Goal: Task Accomplishment & Management: Use online tool/utility

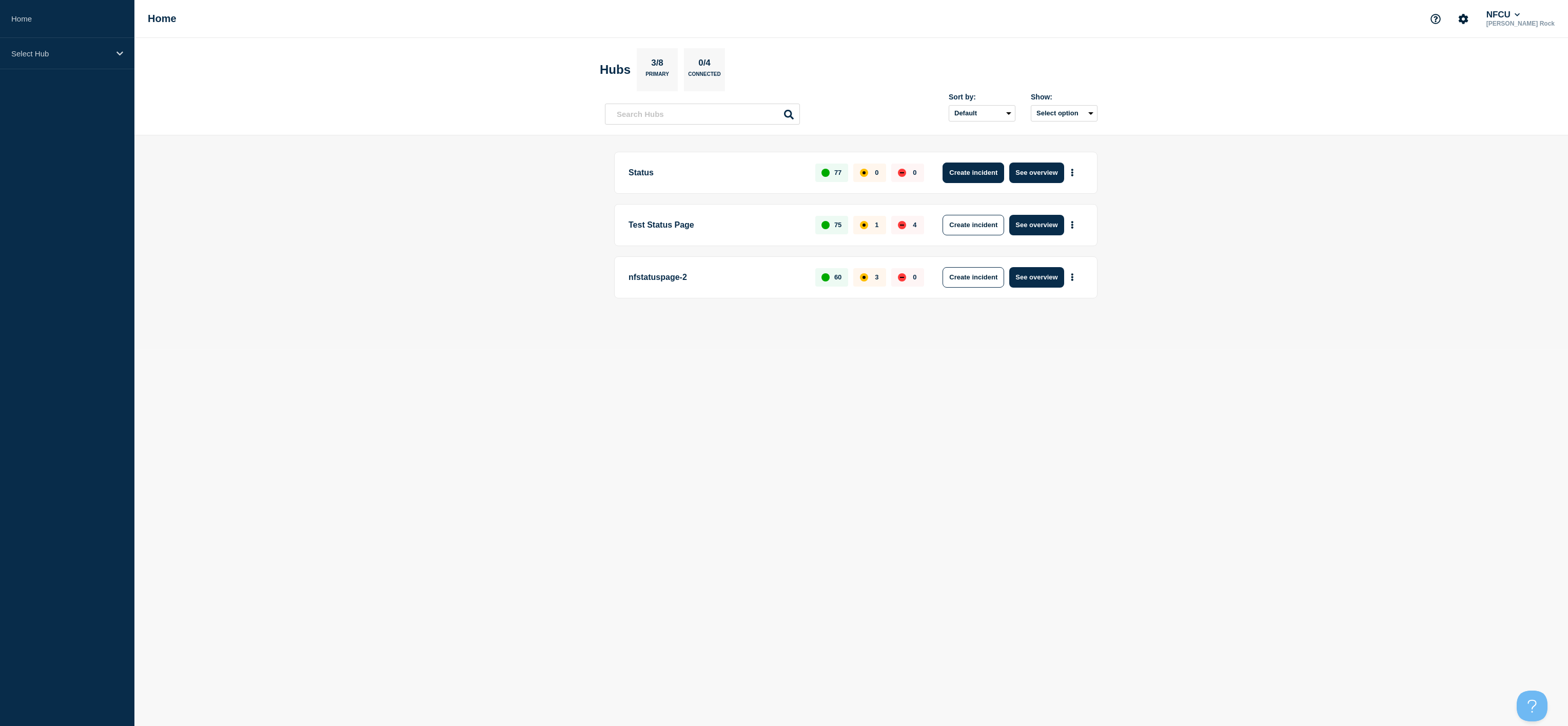
click at [979, 170] on button "Create incident" at bounding box center [973, 172] width 61 height 21
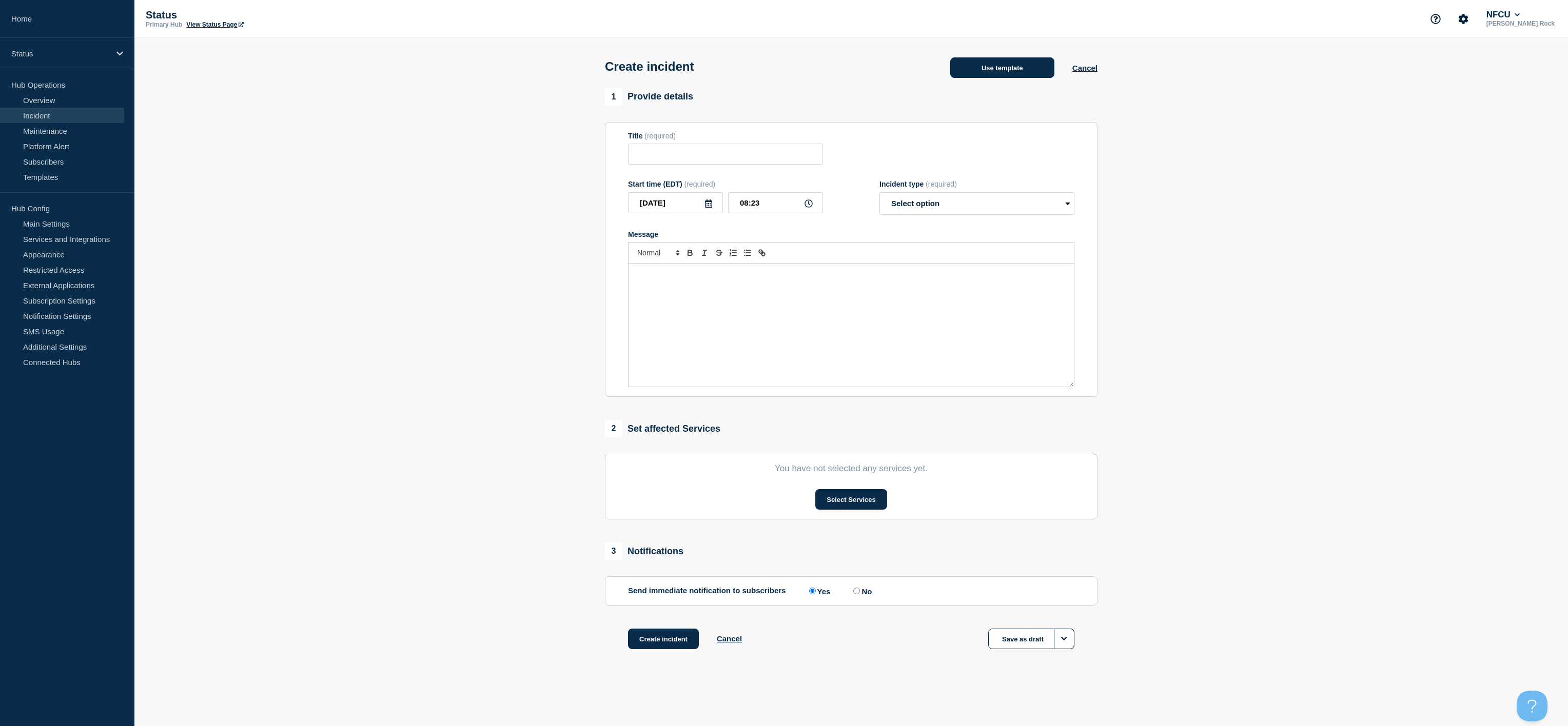
click at [988, 78] on button "Use template" at bounding box center [1001, 67] width 104 height 21
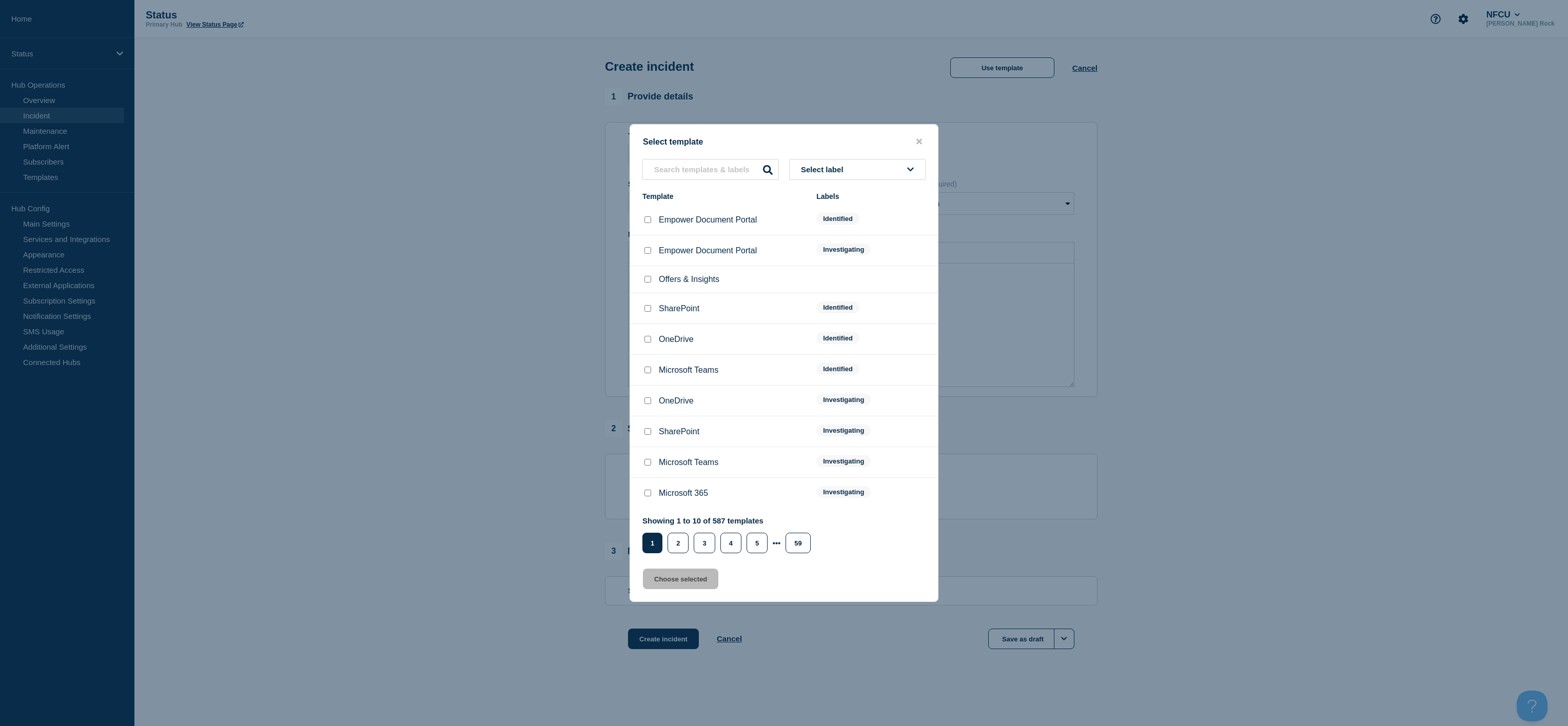
drag, startPoint x: 685, startPoint y: 156, endPoint x: 685, endPoint y: 172, distance: 16.0
click at [685, 172] on div "Select template Select label Template Labels Empower Document Portal Identified…" at bounding box center [784, 363] width 309 height 478
click at [685, 172] on input "text" at bounding box center [710, 169] width 137 height 21
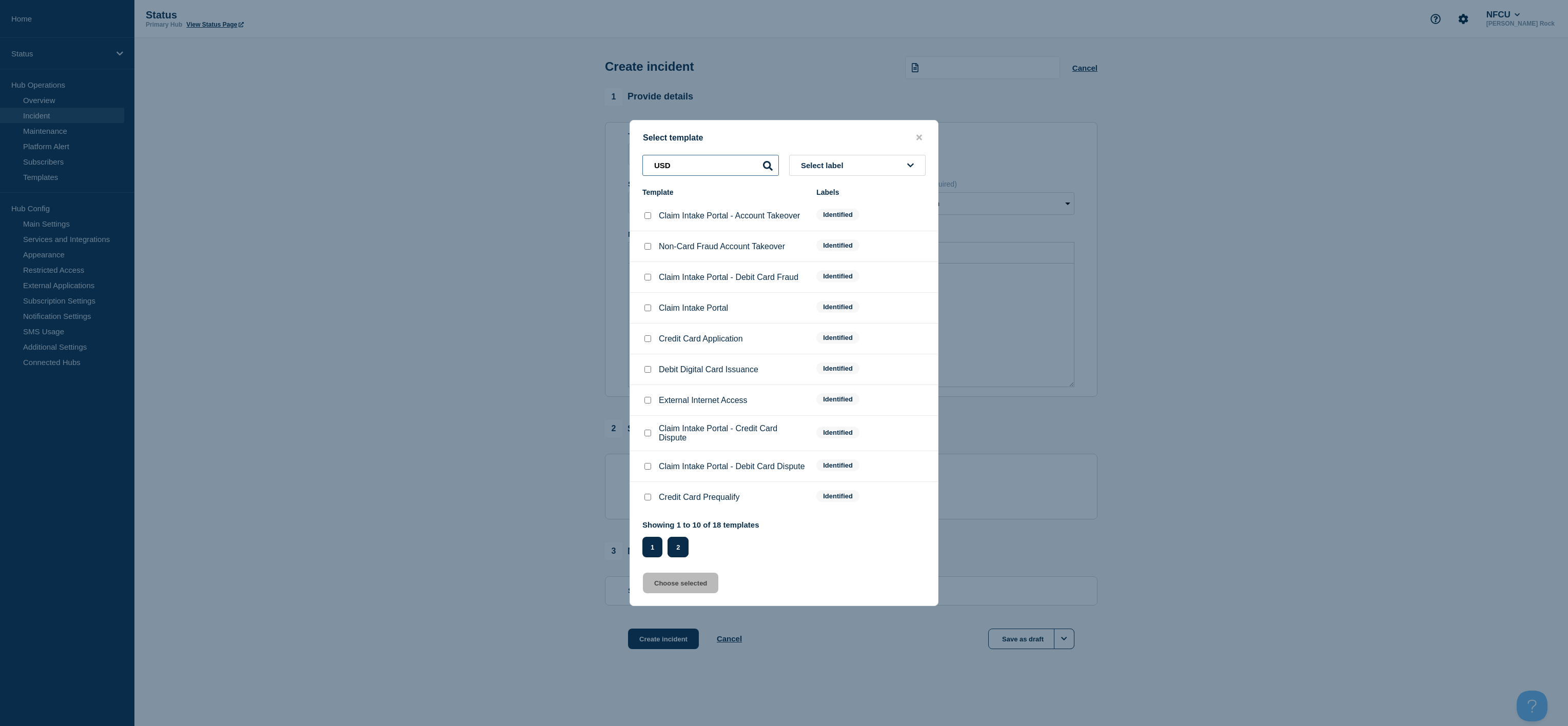
type input "USD"
click at [677, 551] on button "2" at bounding box center [678, 547] width 21 height 21
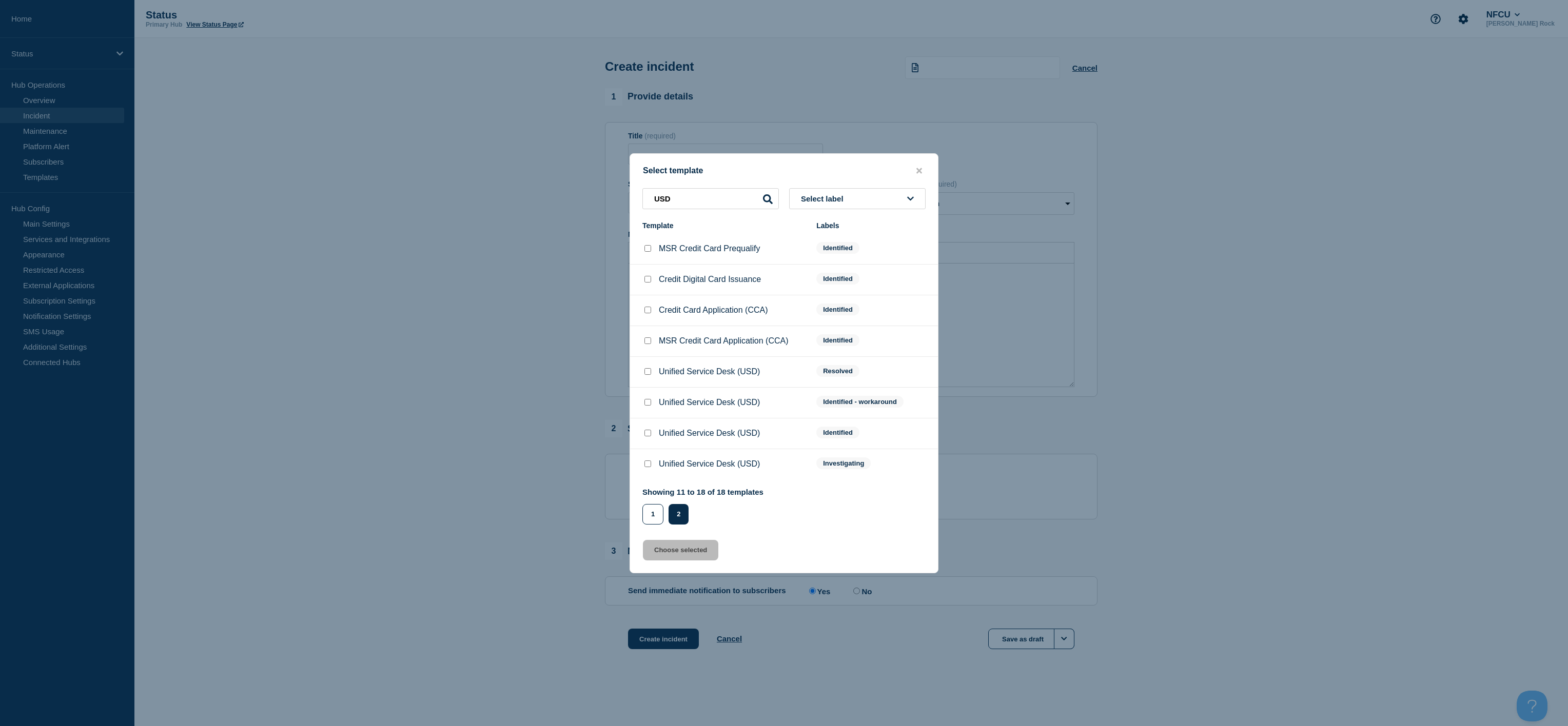
click at [649, 467] on input "Unified Service Desk (USD) checkbox" at bounding box center [647, 464] width 7 height 7
checkbox input "true"
click at [691, 552] on button "Choose selected" at bounding box center [680, 550] width 75 height 21
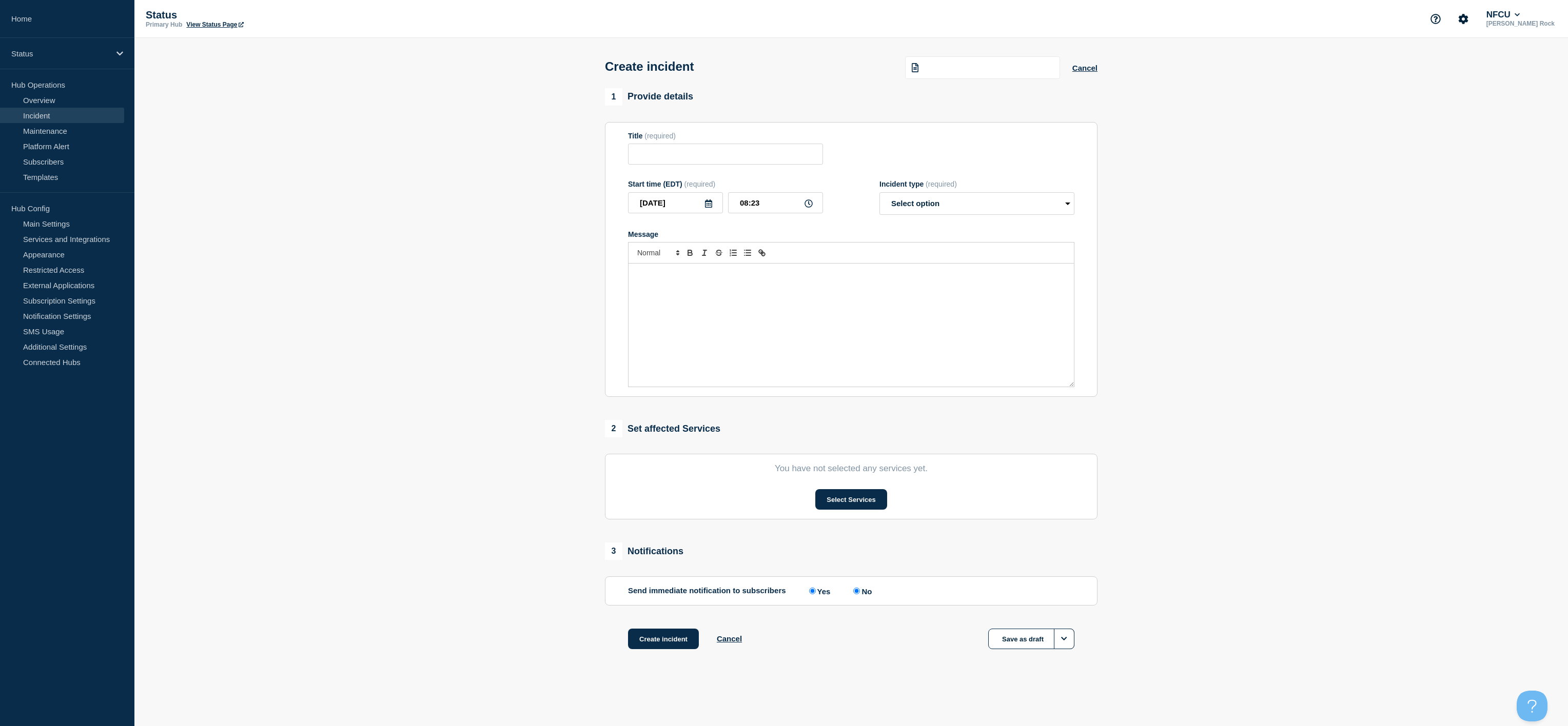
type input "Unified Service Desk (USD)"
select select "investigating"
radio input "false"
radio input "true"
click at [850, 510] on button "Select Services" at bounding box center [851, 499] width 71 height 21
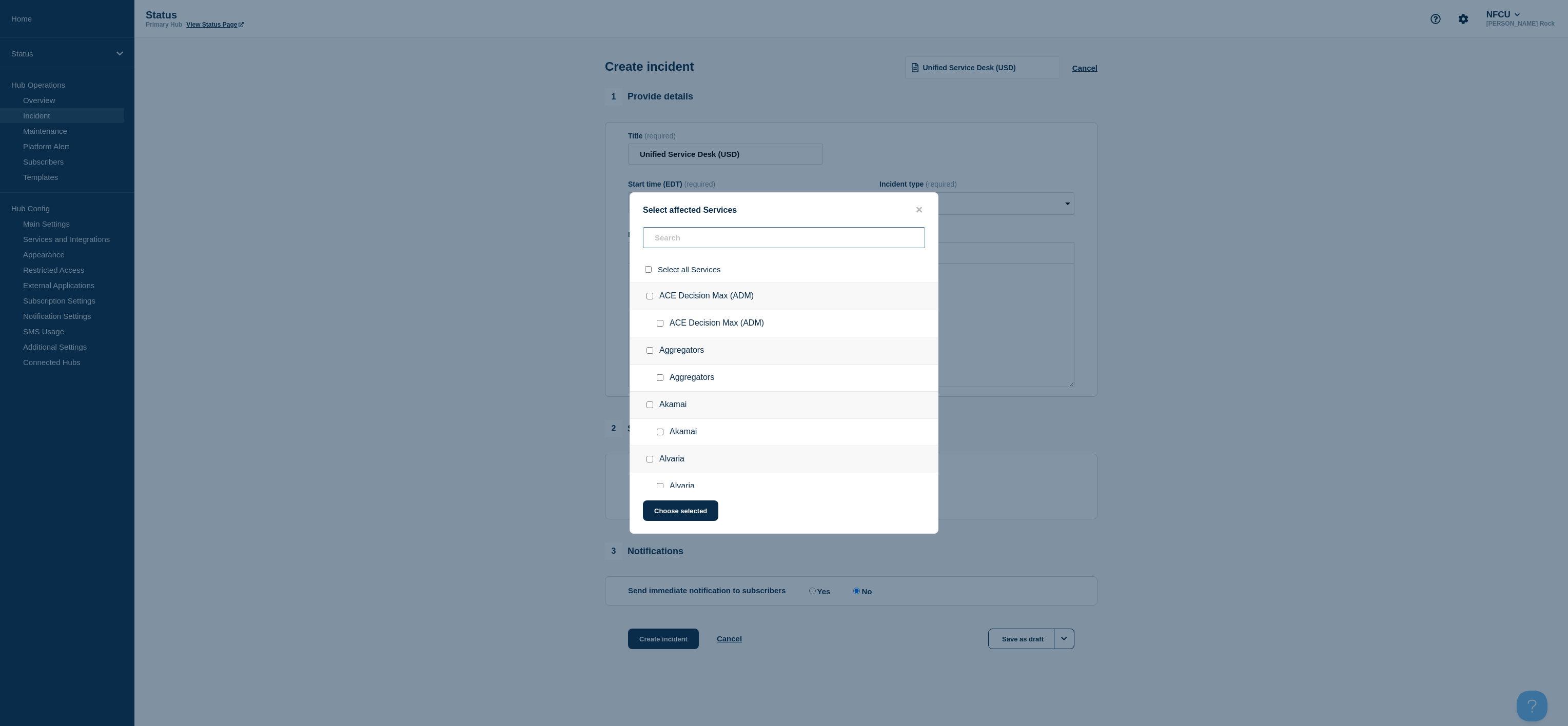
click at [745, 241] on input "text" at bounding box center [784, 237] width 282 height 21
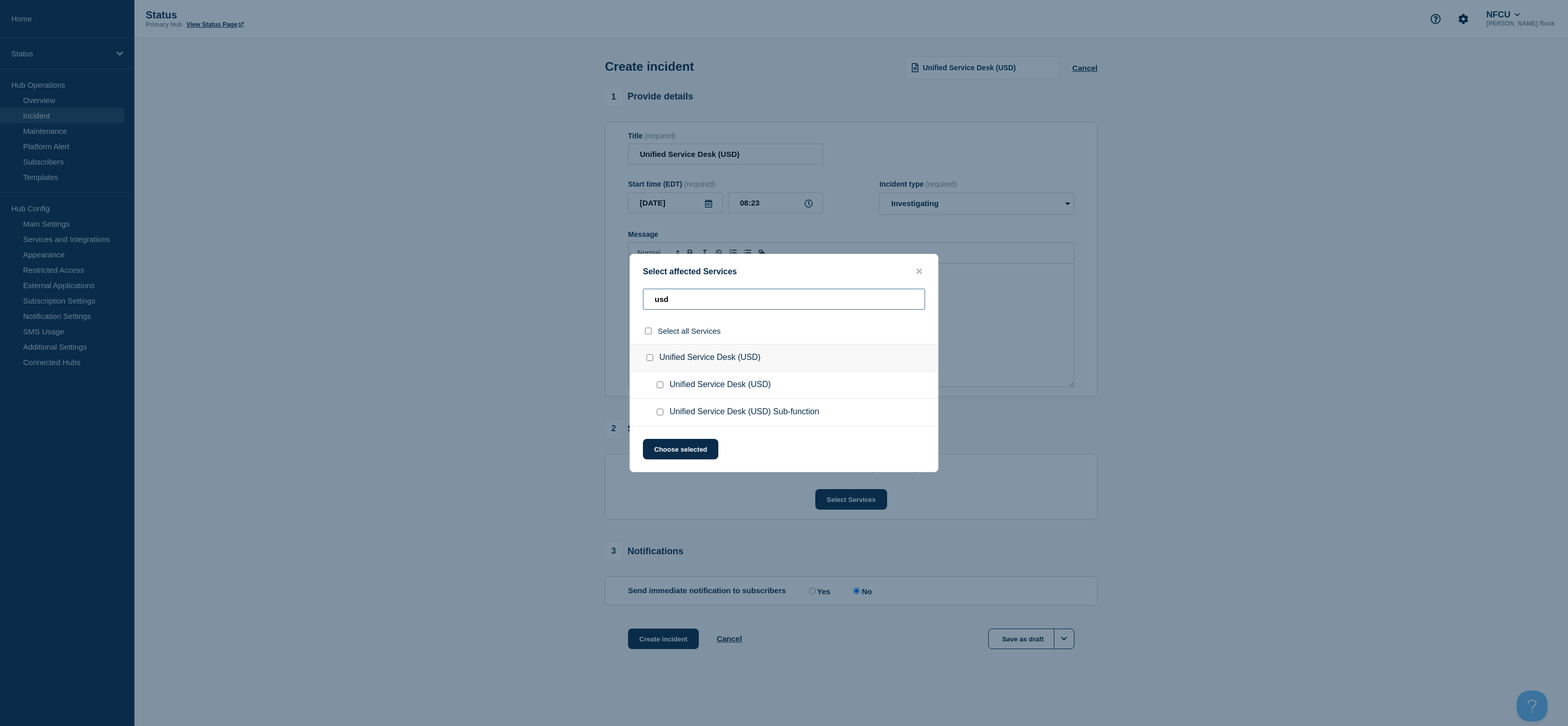
type input "usd"
click at [649, 368] on div "Unified Service Desk (USD)" at bounding box center [784, 358] width 308 height 28
click at [649, 365] on div "Unified Service Desk (USD)" at bounding box center [784, 358] width 308 height 28
click at [650, 357] on input "Unified Service Desk (USD) checkbox" at bounding box center [650, 358] width 7 height 7
checkbox input "true"
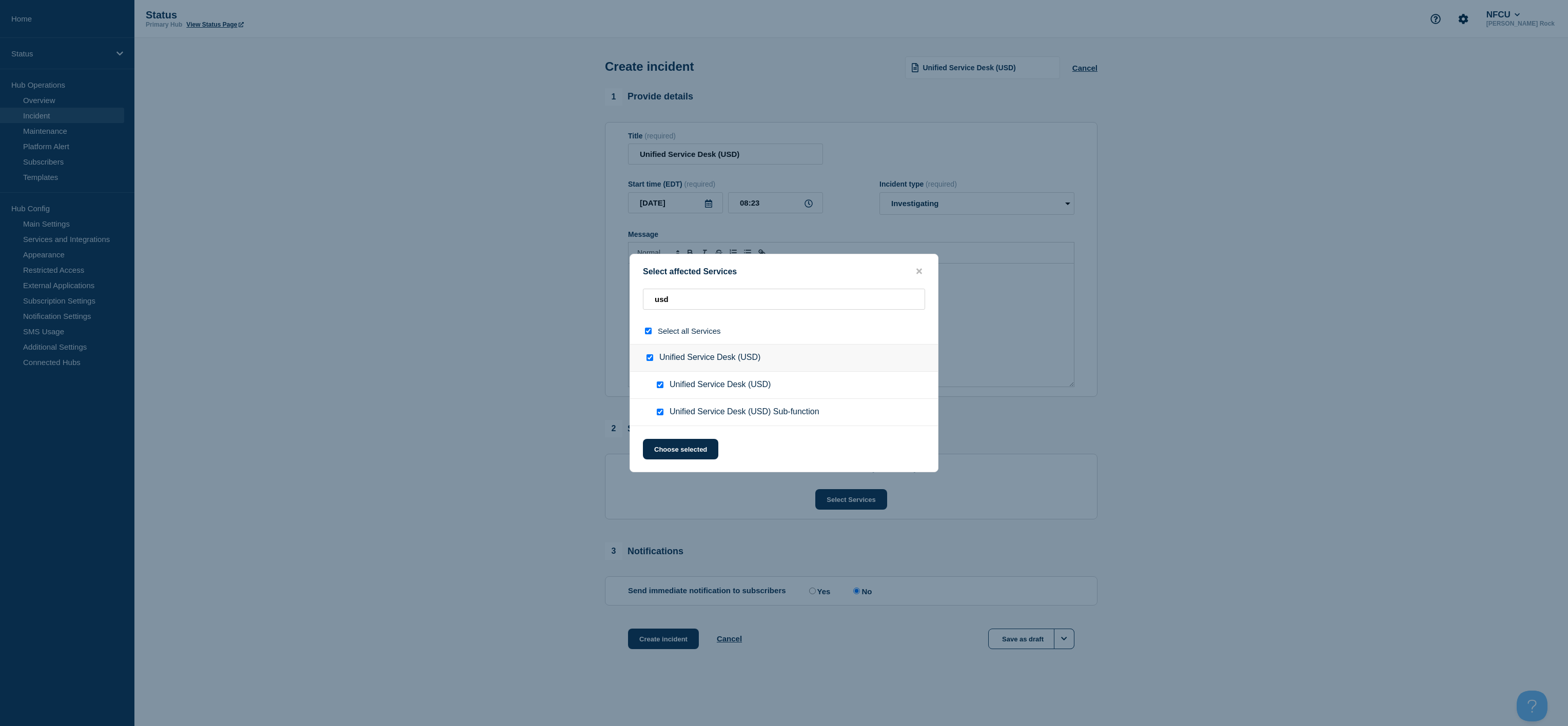
checkbox input "true"
click at [685, 456] on button "Choose selected" at bounding box center [680, 449] width 75 height 21
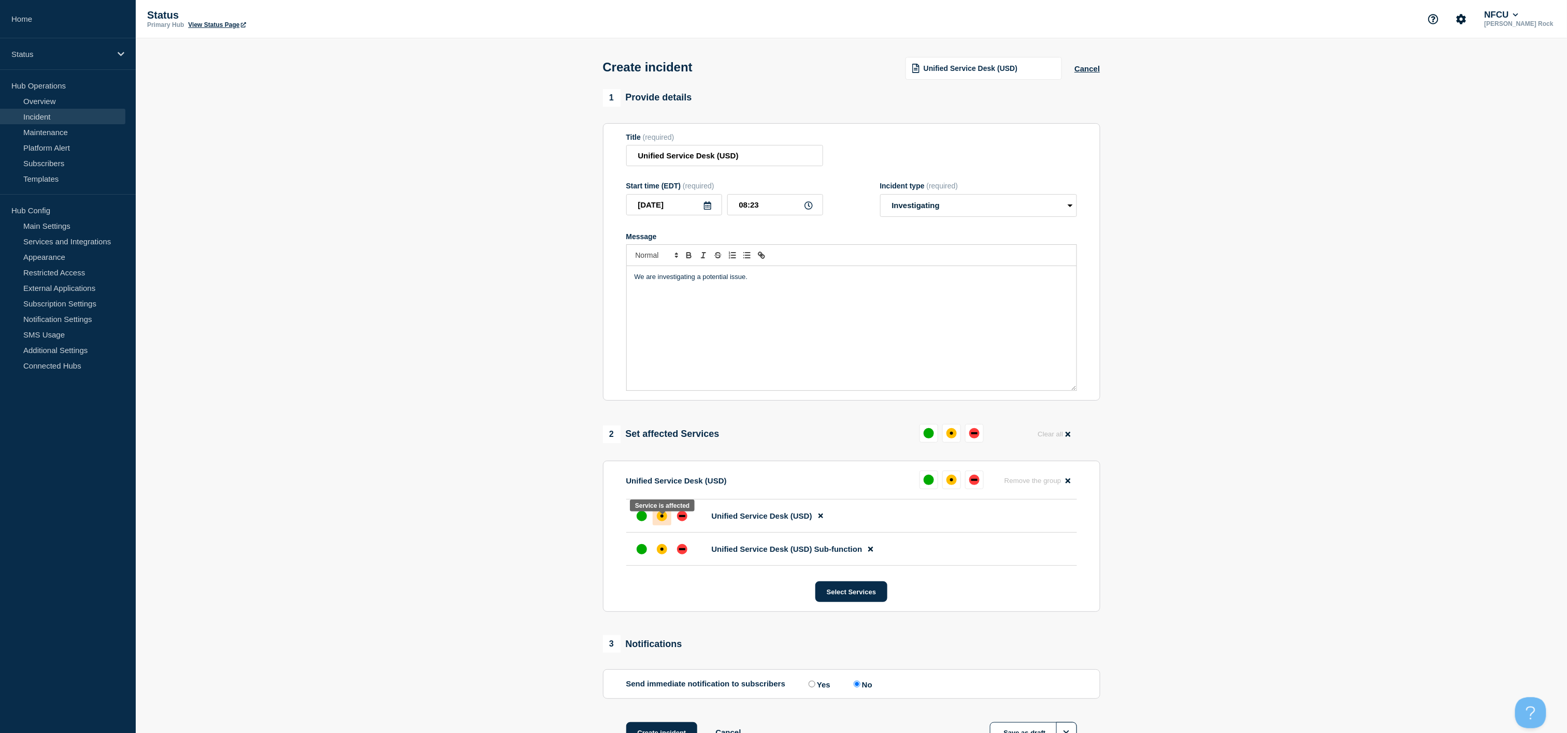
click at [666, 526] on div at bounding box center [662, 516] width 19 height 19
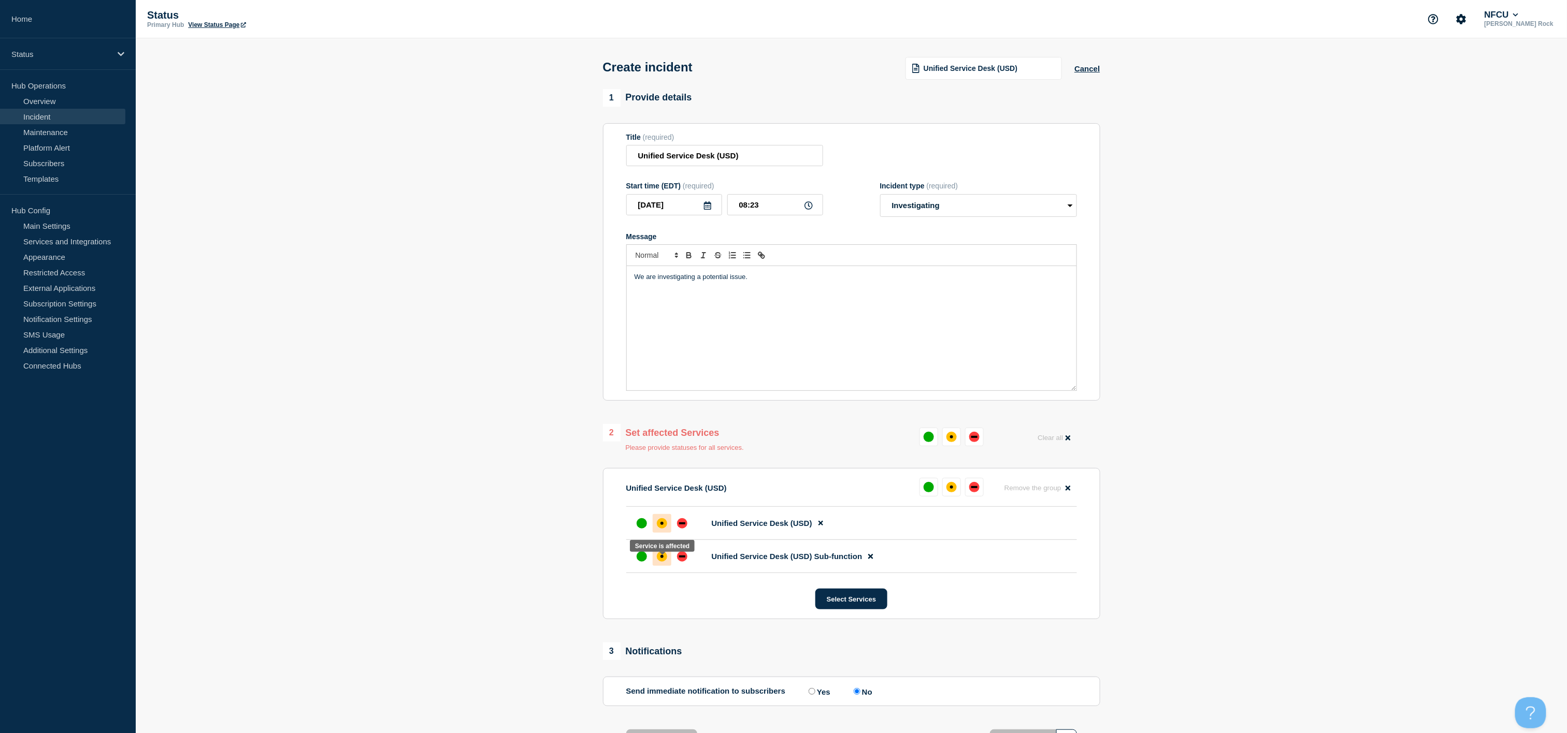
click at [663, 566] on div at bounding box center [662, 556] width 19 height 19
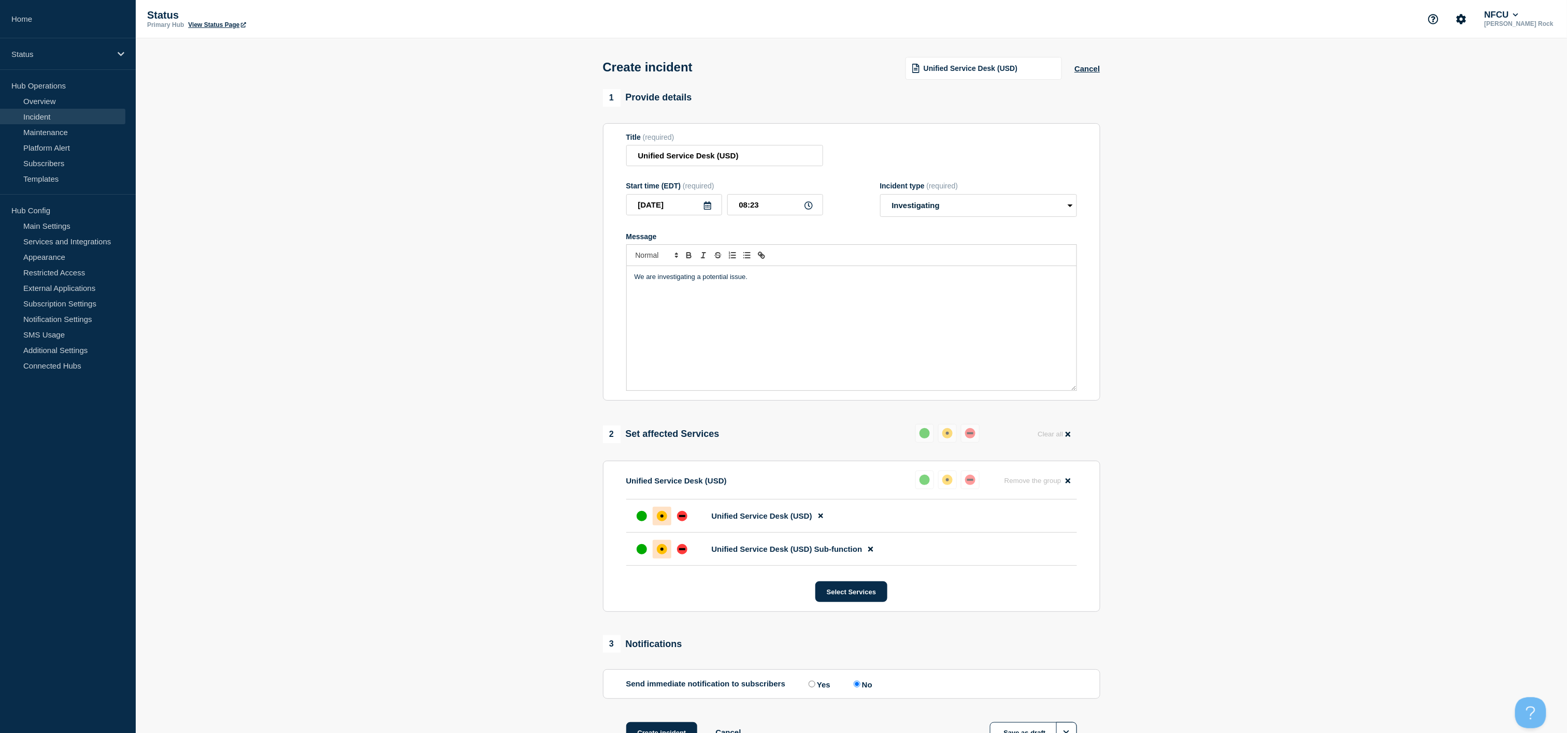
scroll to position [87, 0]
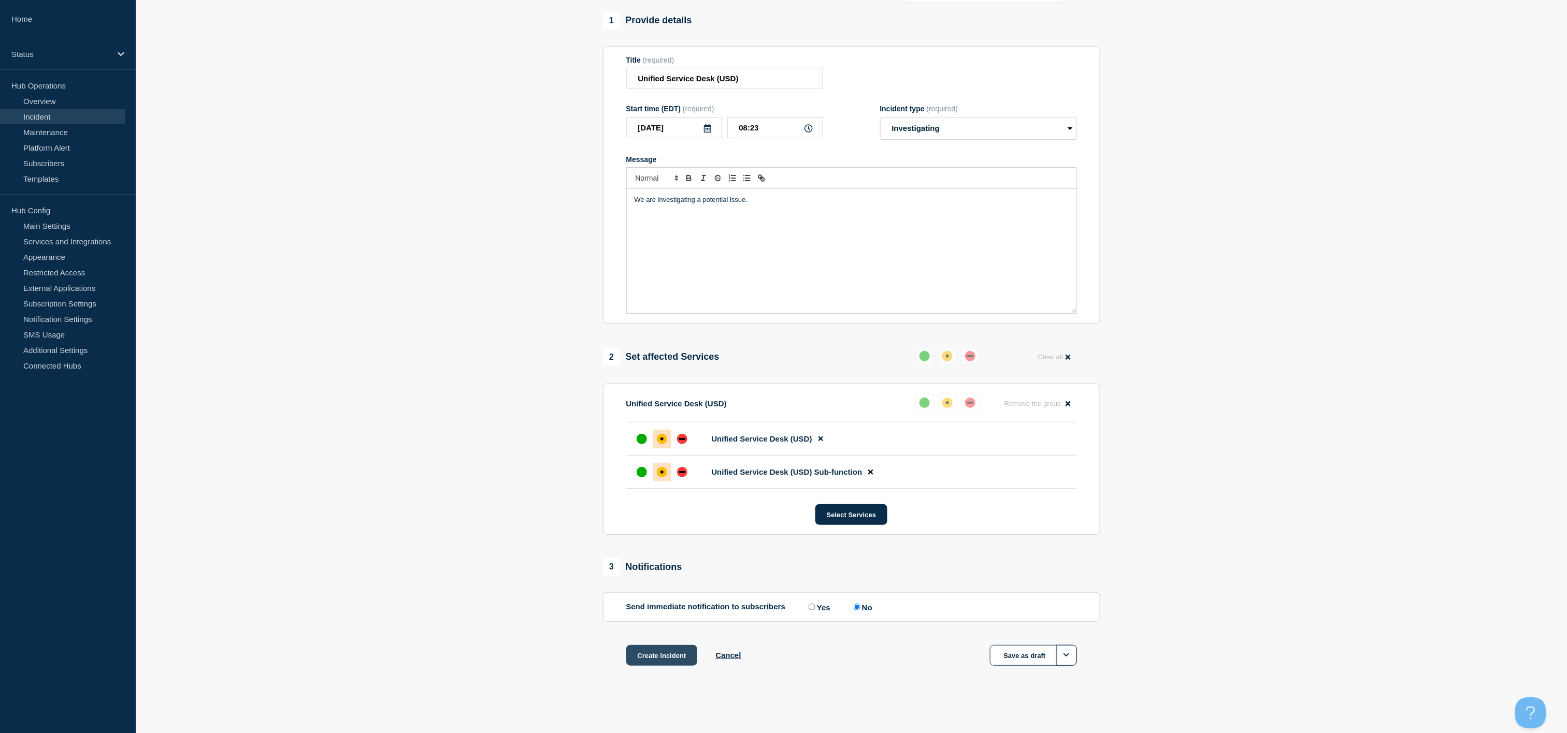
click at [656, 658] on button "Create incident" at bounding box center [661, 655] width 71 height 21
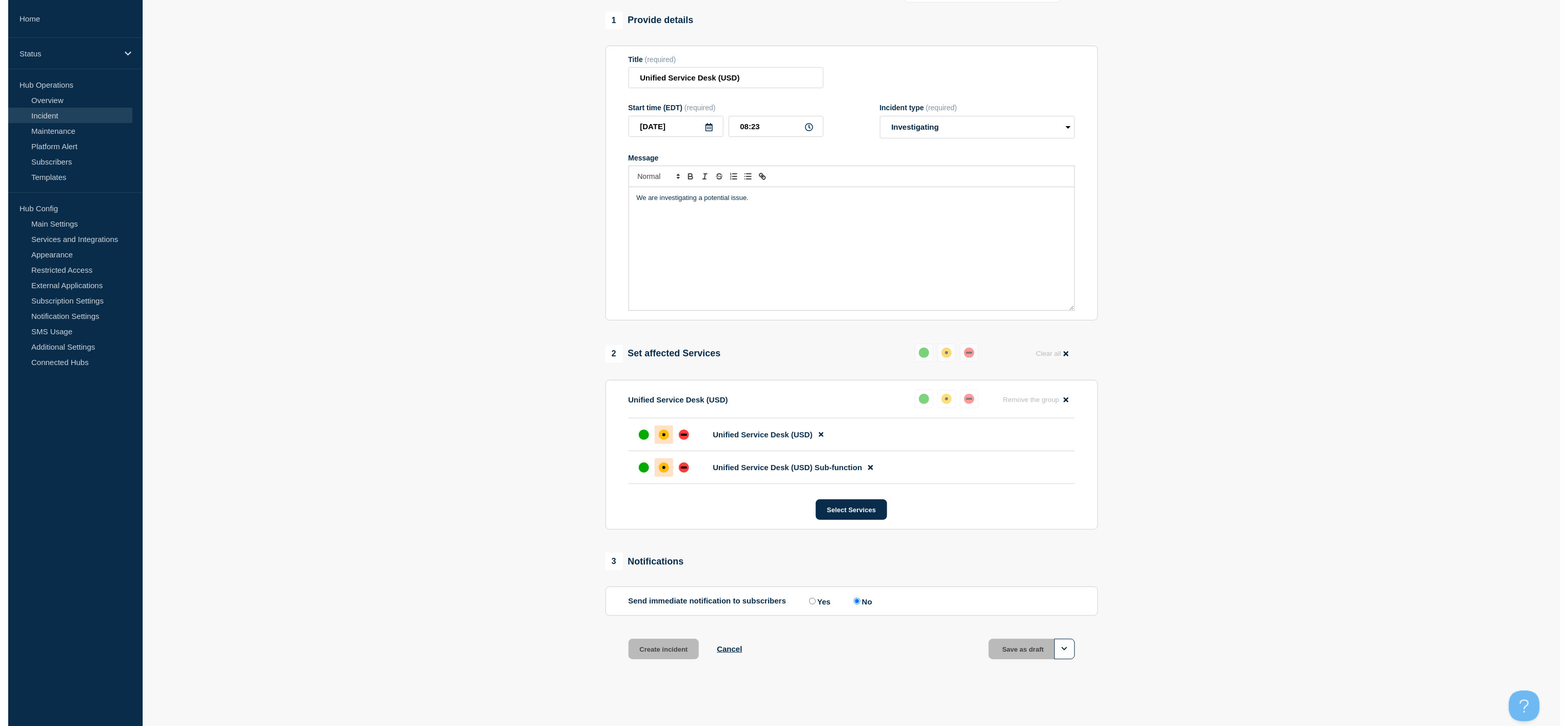
scroll to position [0, 0]
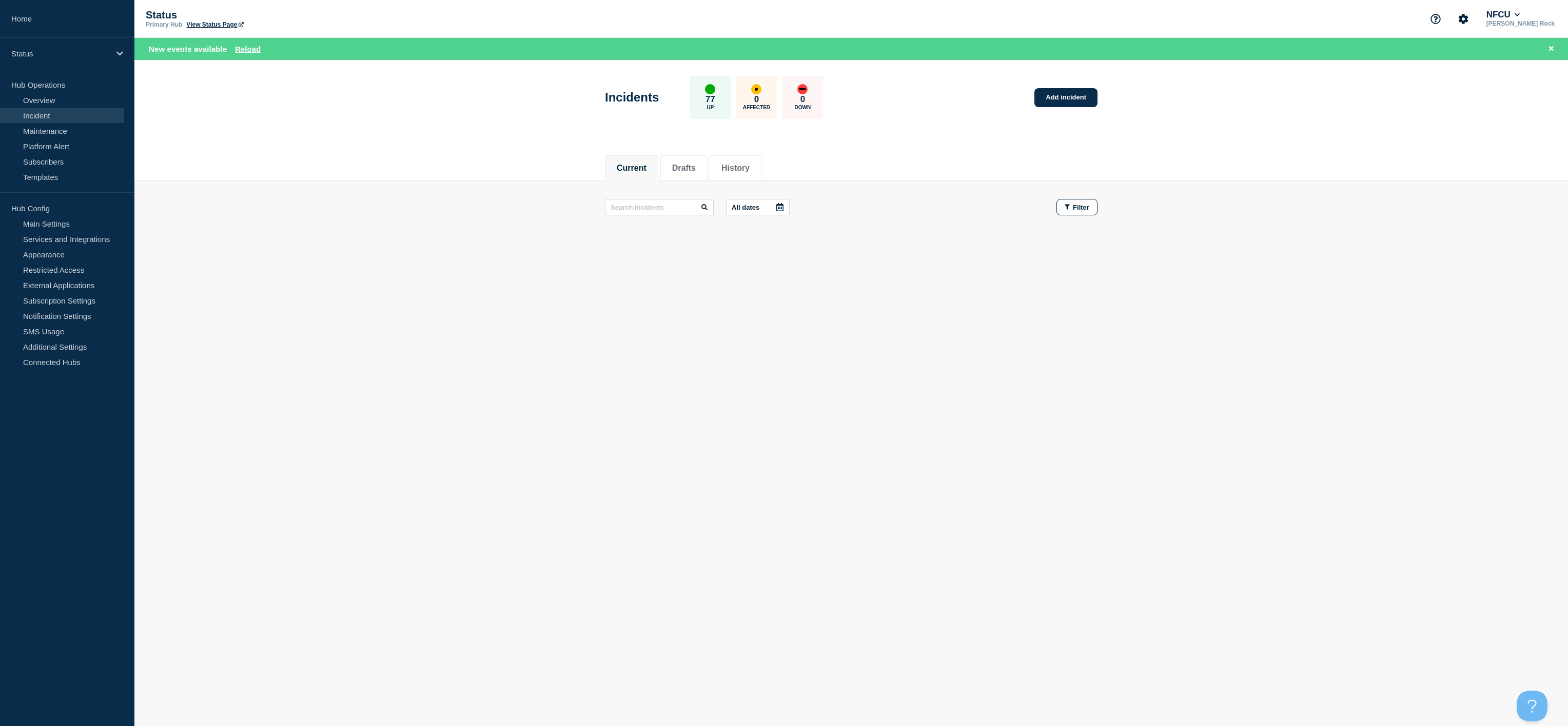
click at [1346, 201] on main "All dates Filter" at bounding box center [851, 207] width 1433 height 53
